Goal: Task Accomplishment & Management: Manage account settings

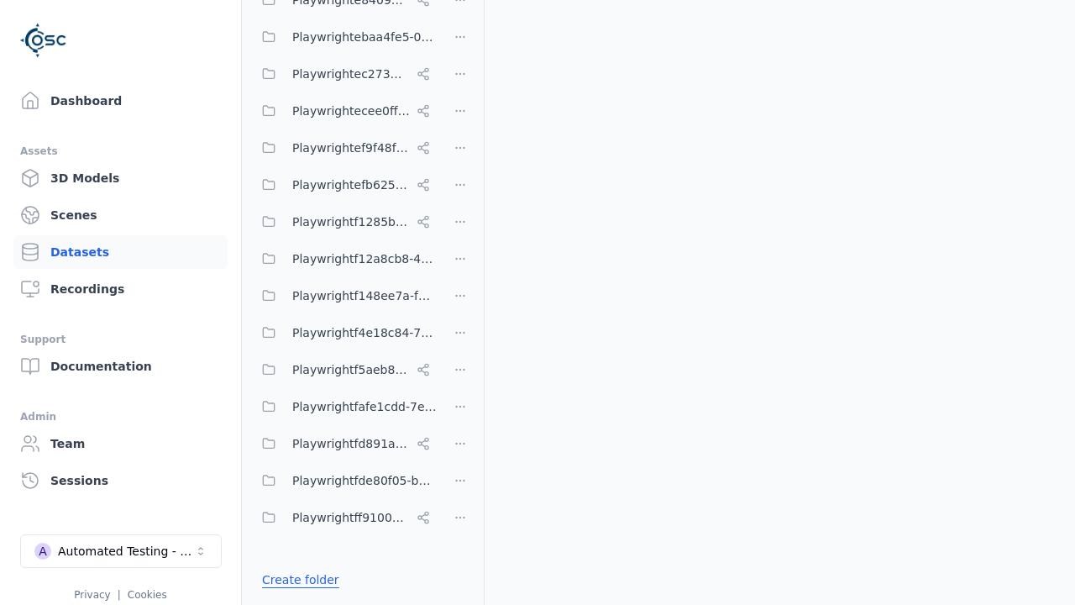
click at [296, 580] on link "Create folder" at bounding box center [300, 579] width 77 height 17
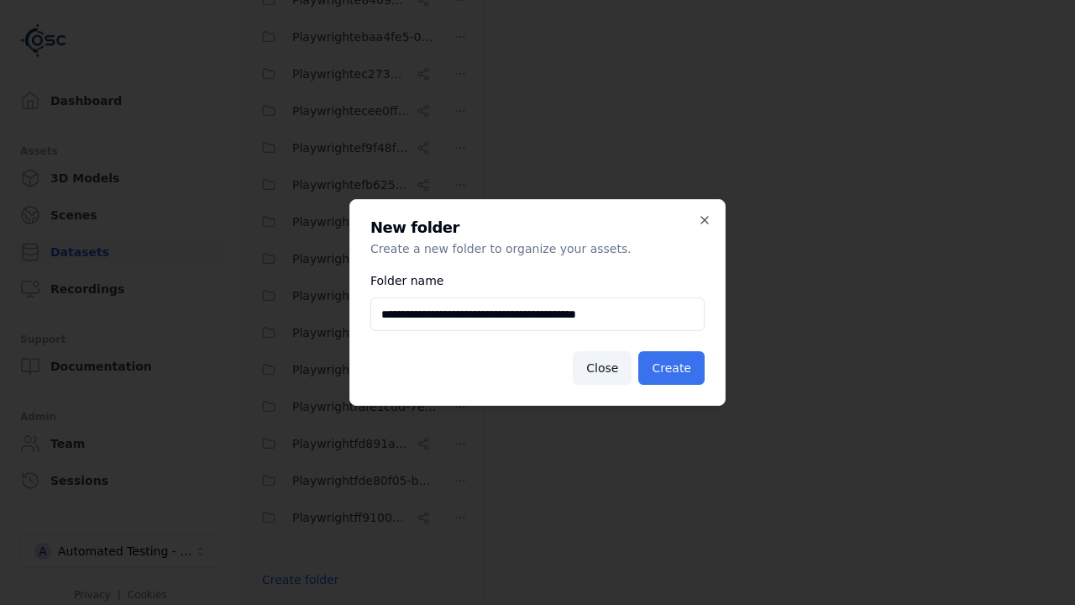
type input "**********"
click at [674, 368] on button "Create" at bounding box center [671, 368] width 66 height 34
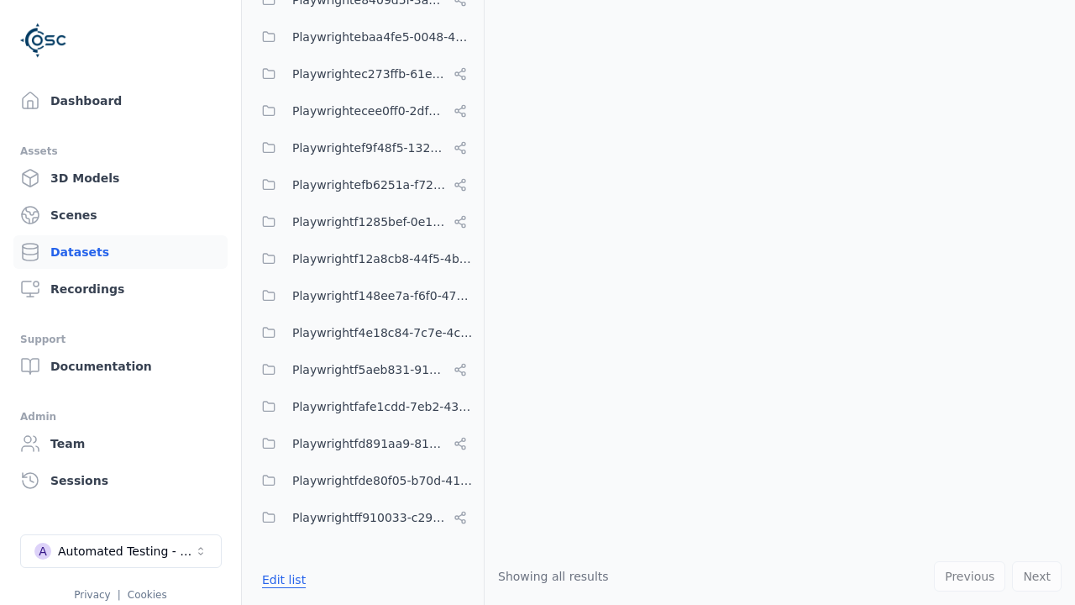
click at [281, 580] on button "Edit list" at bounding box center [284, 579] width 64 height 30
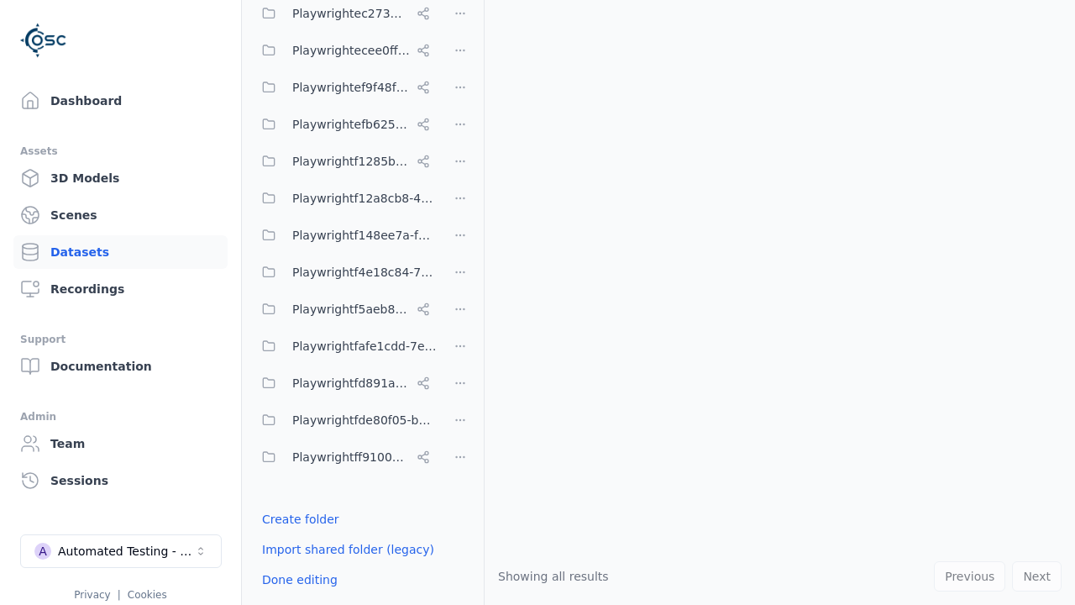
click at [460, 302] on html "Support Dashboard Assets 3D Models Scenes Datasets Recordings Support Documenta…" at bounding box center [537, 302] width 1075 height 605
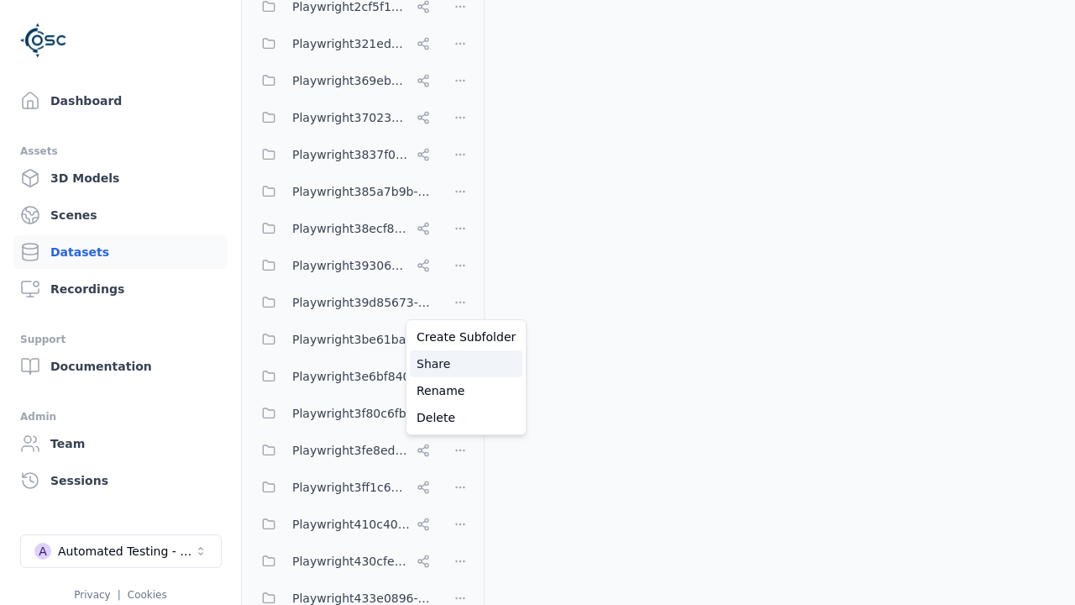
click at [459, 364] on div "Share" at bounding box center [466, 363] width 113 height 27
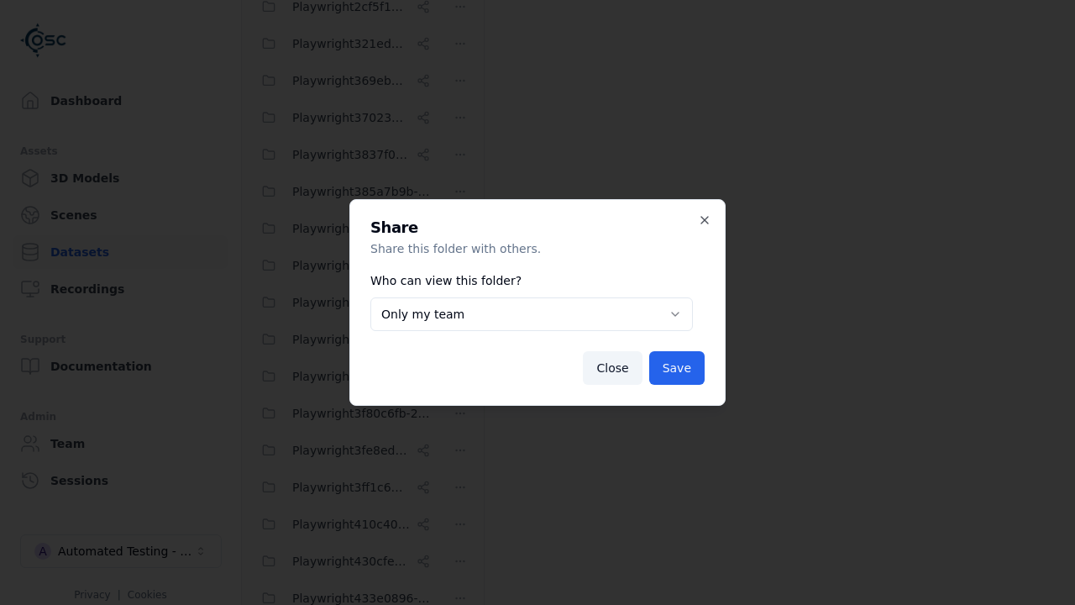
click at [532, 314] on button "Only my team" at bounding box center [531, 314] width 323 height 34
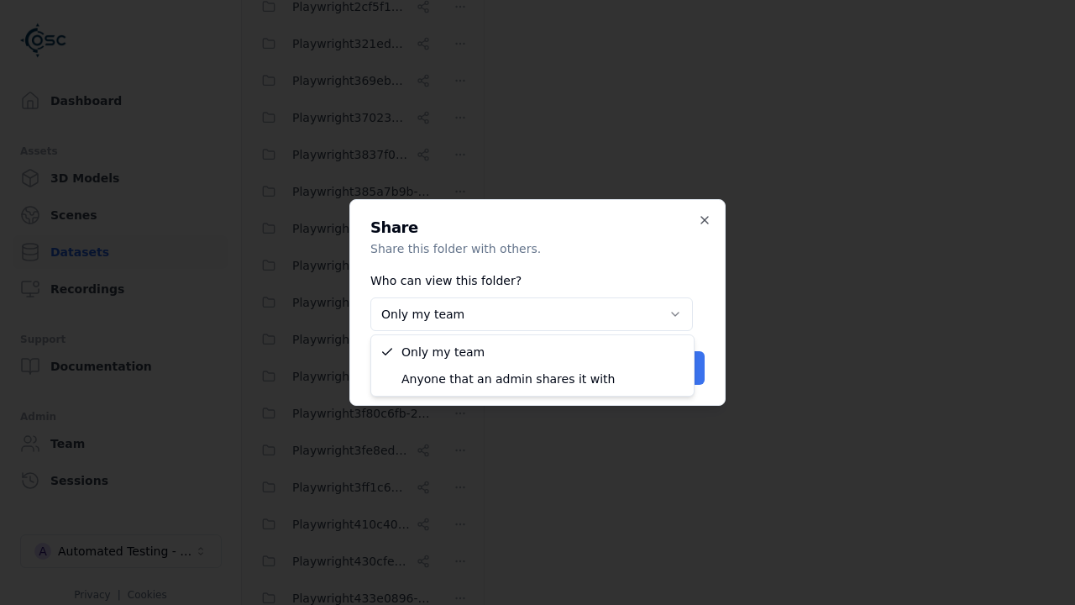
select select "****"
click at [679, 368] on button "Save" at bounding box center [676, 368] width 55 height 34
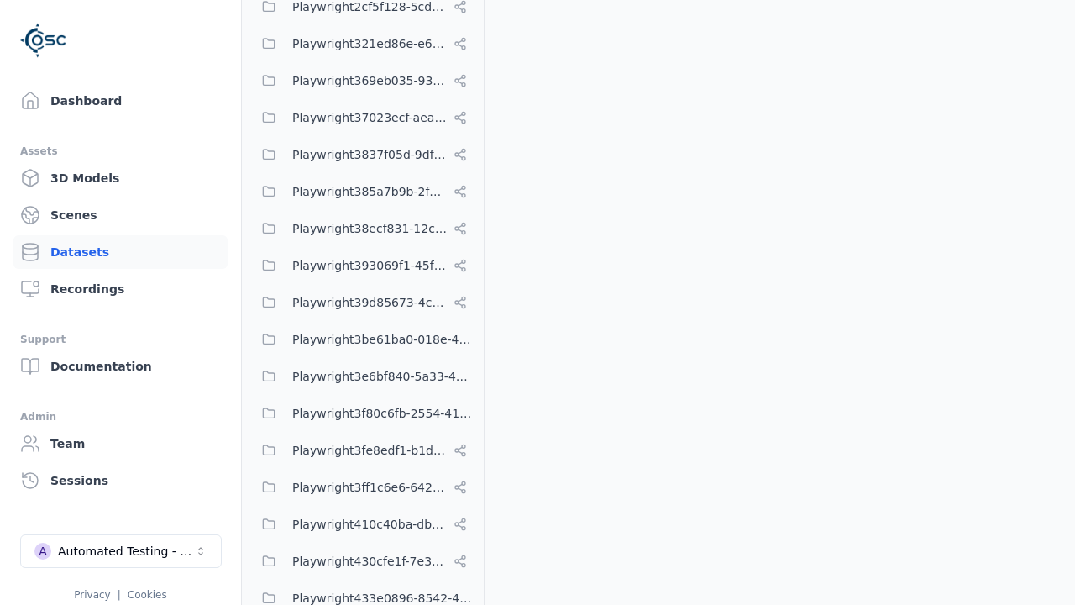
scroll to position [8131, 0]
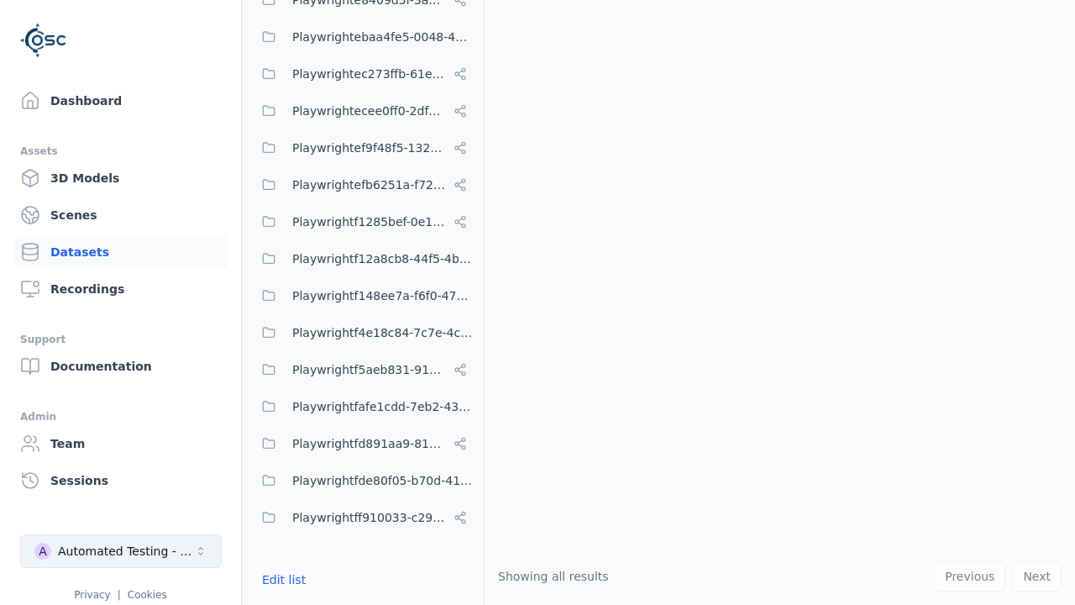
click at [121, 551] on div "Automated Testing - Playwright" at bounding box center [126, 551] width 136 height 17
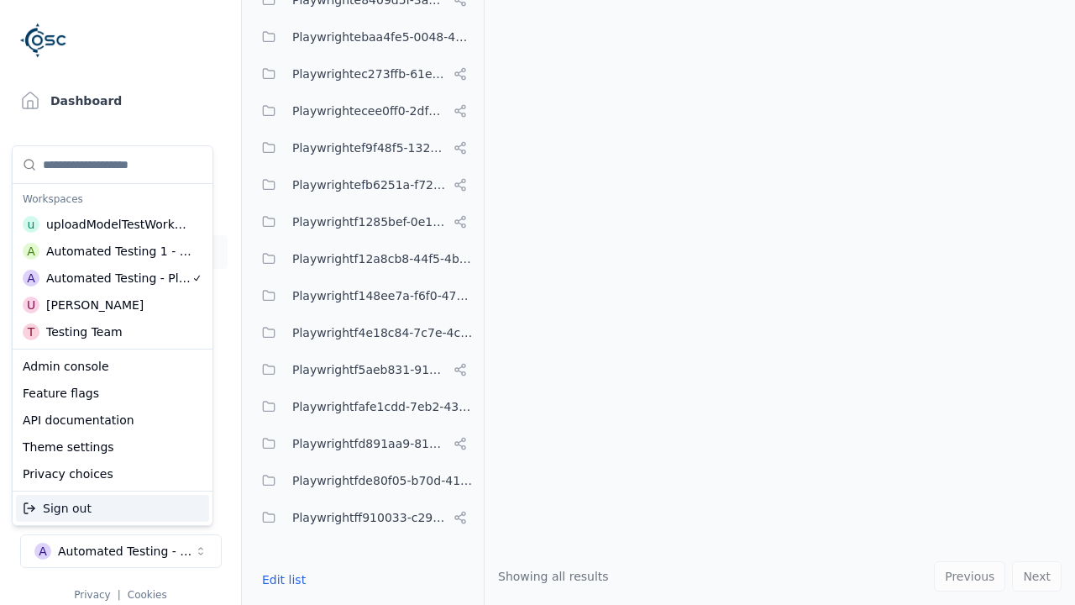
click at [113, 251] on div "Automated Testing 1 - Playwright" at bounding box center [119, 251] width 146 height 17
click at [538, 302] on html "Support Dashboard Assets 3D Models Scenes Datasets Recordings Support Documenta…" at bounding box center [537, 302] width 1075 height 605
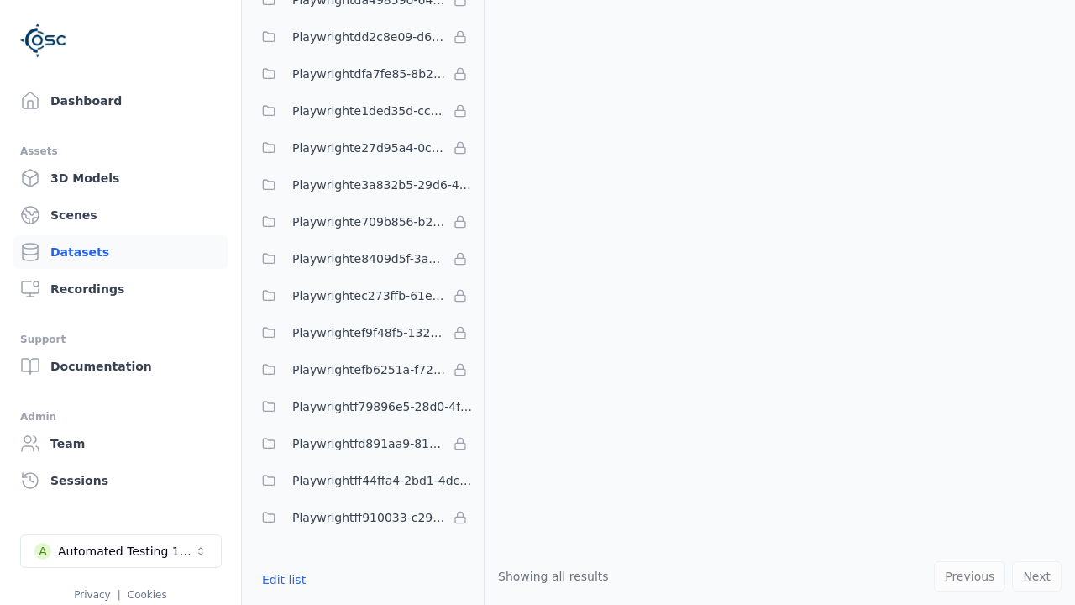
scroll to position [4916, 0]
click at [281, 580] on button "Edit list" at bounding box center [284, 579] width 64 height 30
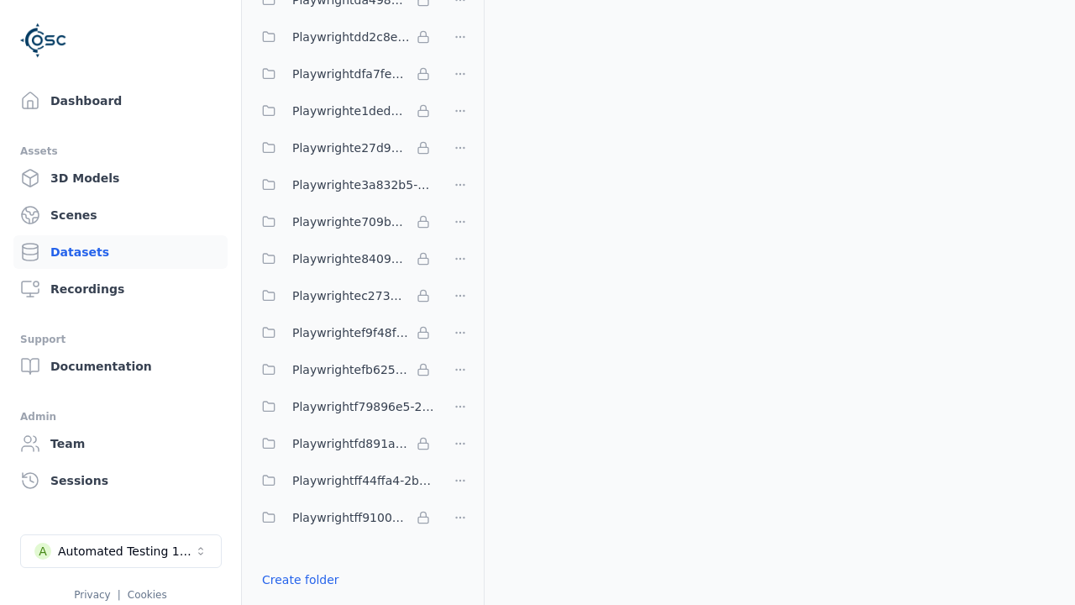
click at [339, 601] on link "Import shared folder (legacy)" at bounding box center [348, 609] width 172 height 17
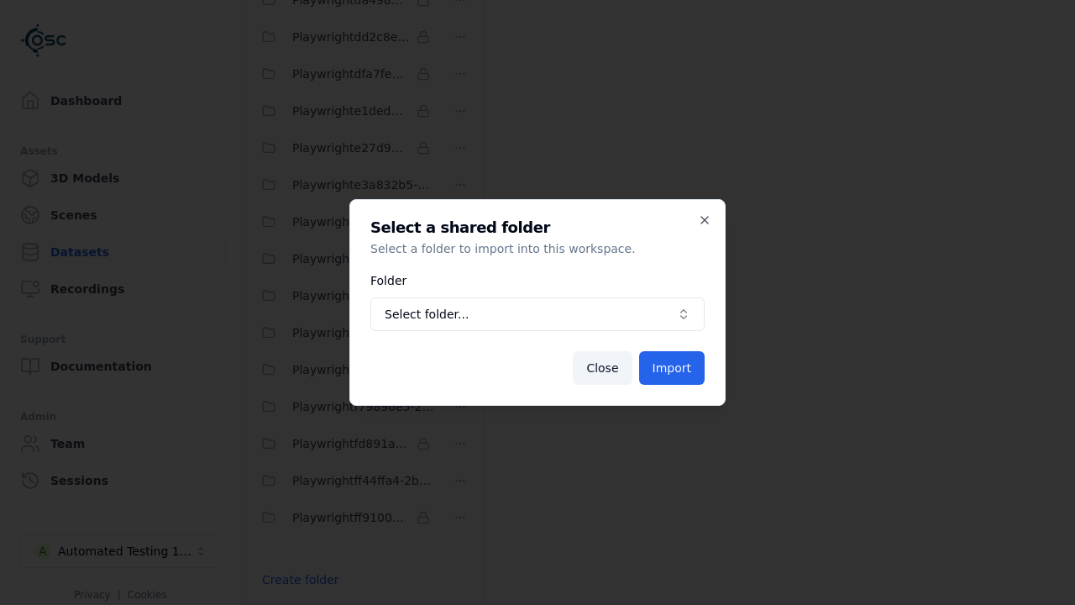
scroll to position [4929, 0]
click at [538, 314] on span "Select folder..." at bounding box center [528, 314] width 286 height 17
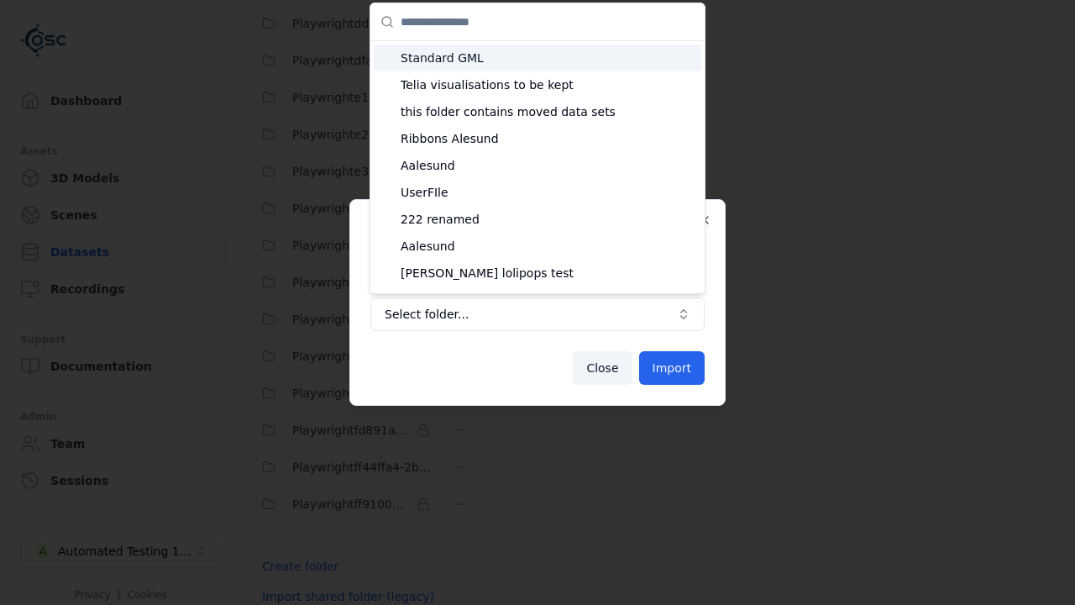
click at [548, 506] on span "Playwright39d85673-4cf5-4c75-bffe-e575d6590012" at bounding box center [548, 514] width 294 height 17
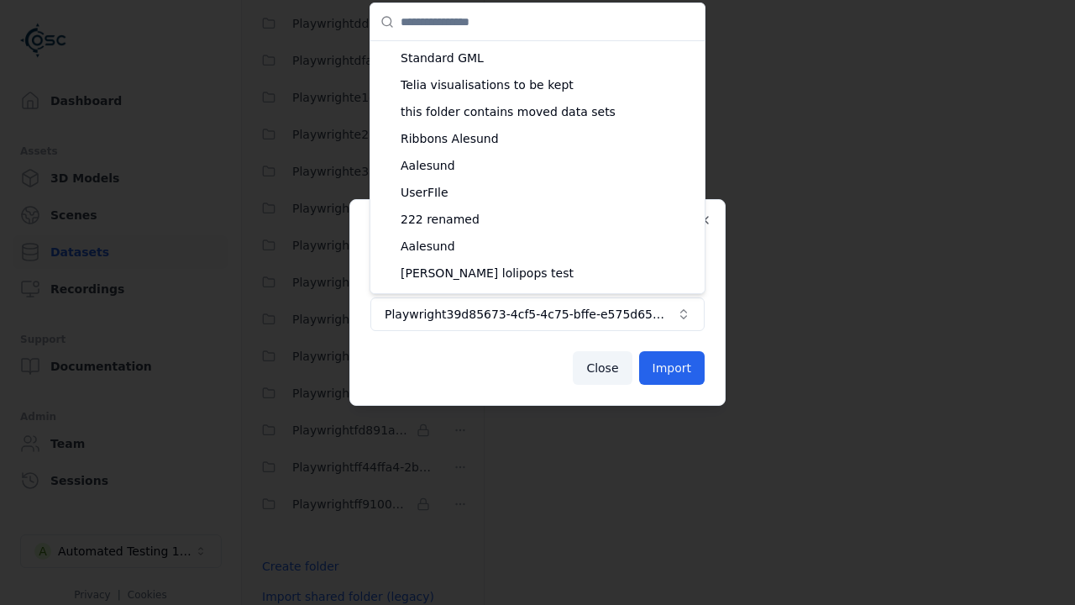
scroll to position [465, 0]
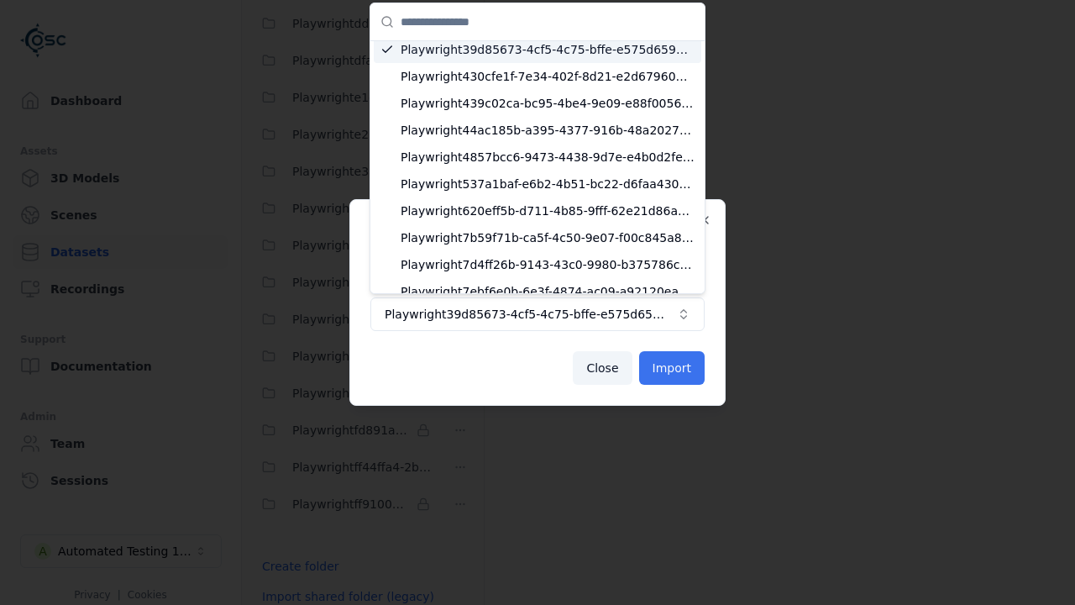
click at [673, 368] on button "Import" at bounding box center [672, 368] width 66 height 34
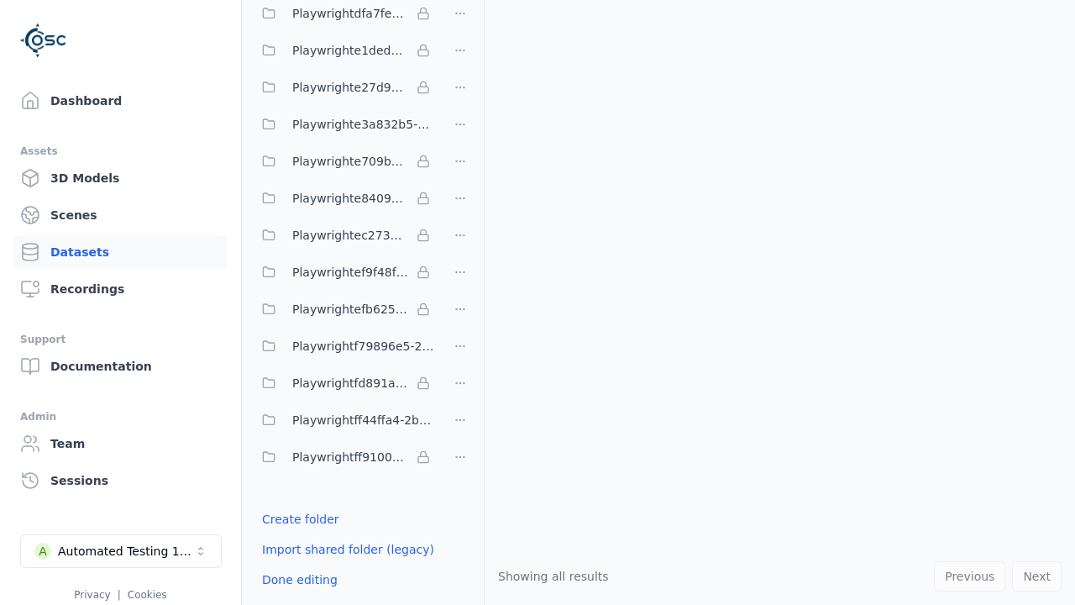
click at [460, 302] on html "Support Dashboard Assets 3D Models Scenes Datasets Recordings Support Documenta…" at bounding box center [537, 302] width 1075 height 605
click at [538, 302] on html "Support Dashboard Assets 3D Models Scenes Datasets Recordings Support Documenta…" at bounding box center [537, 302] width 1075 height 605
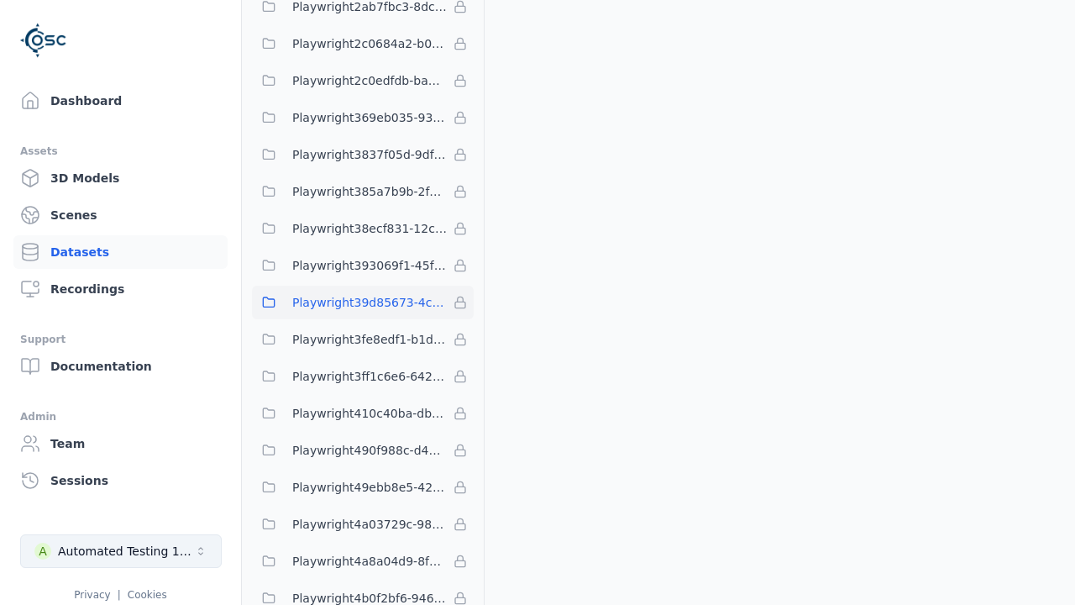
click at [121, 551] on div "Automated Testing 1 - Playwright" at bounding box center [126, 551] width 136 height 17
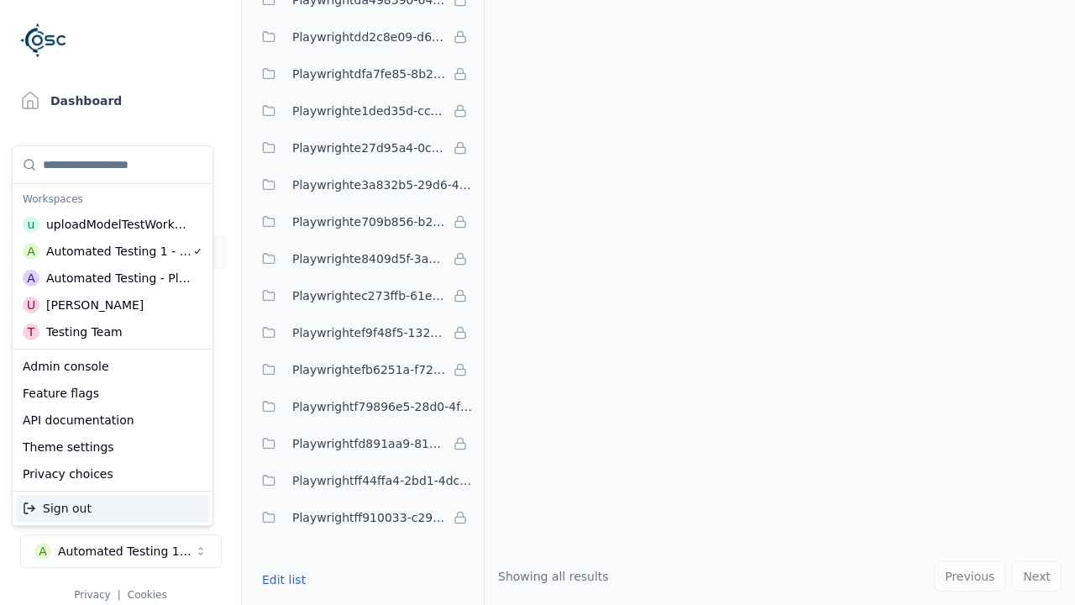
click at [109, 278] on div "Automated Testing - Playwright" at bounding box center [118, 278] width 145 height 17
click at [538, 302] on html "Support Dashboard Assets 3D Models Scenes Datasets Recordings Support Documenta…" at bounding box center [537, 302] width 1075 height 605
